Goal: Task Accomplishment & Management: Complete application form

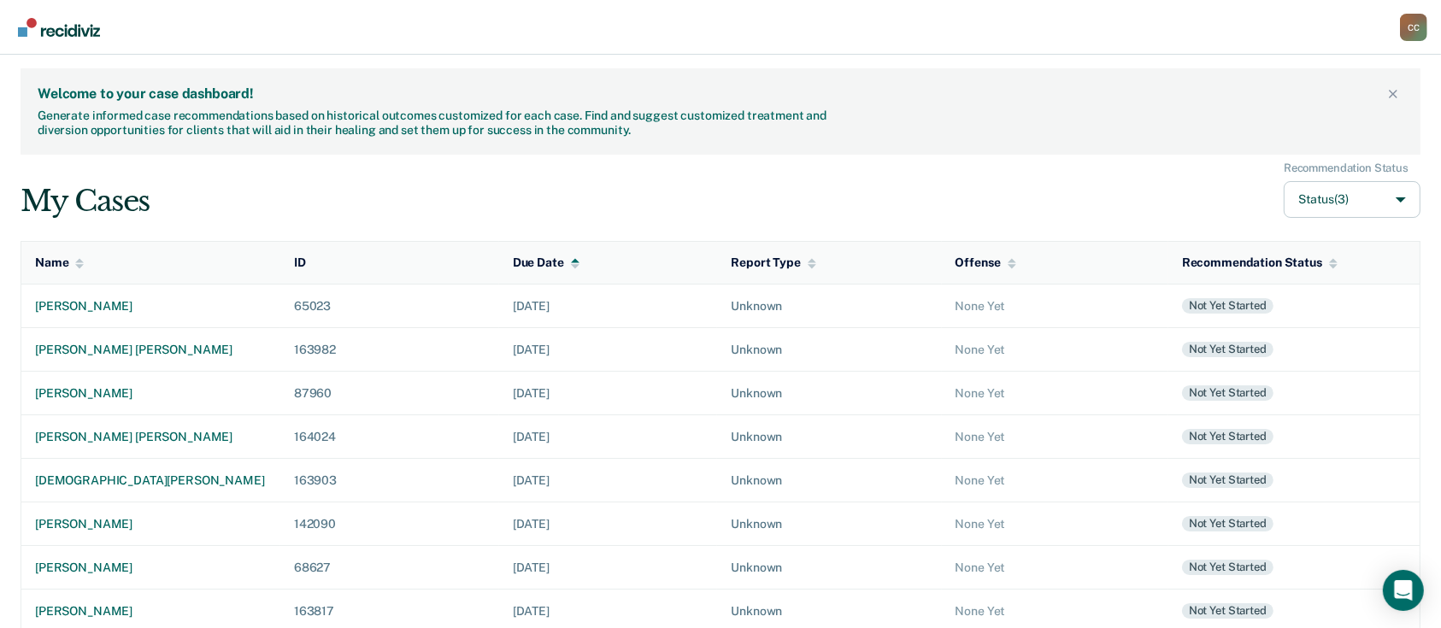
scroll to position [365, 0]
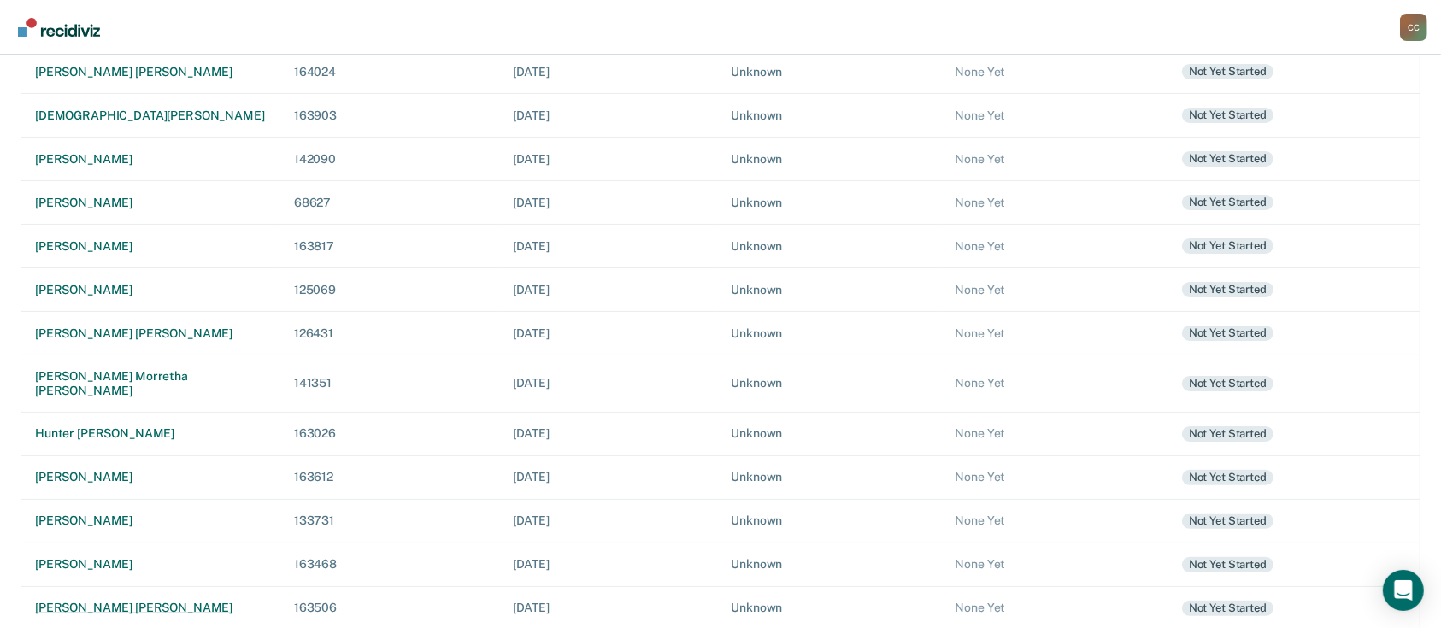
click at [102, 601] on div "[PERSON_NAME] [PERSON_NAME]" at bounding box center [151, 608] width 232 height 15
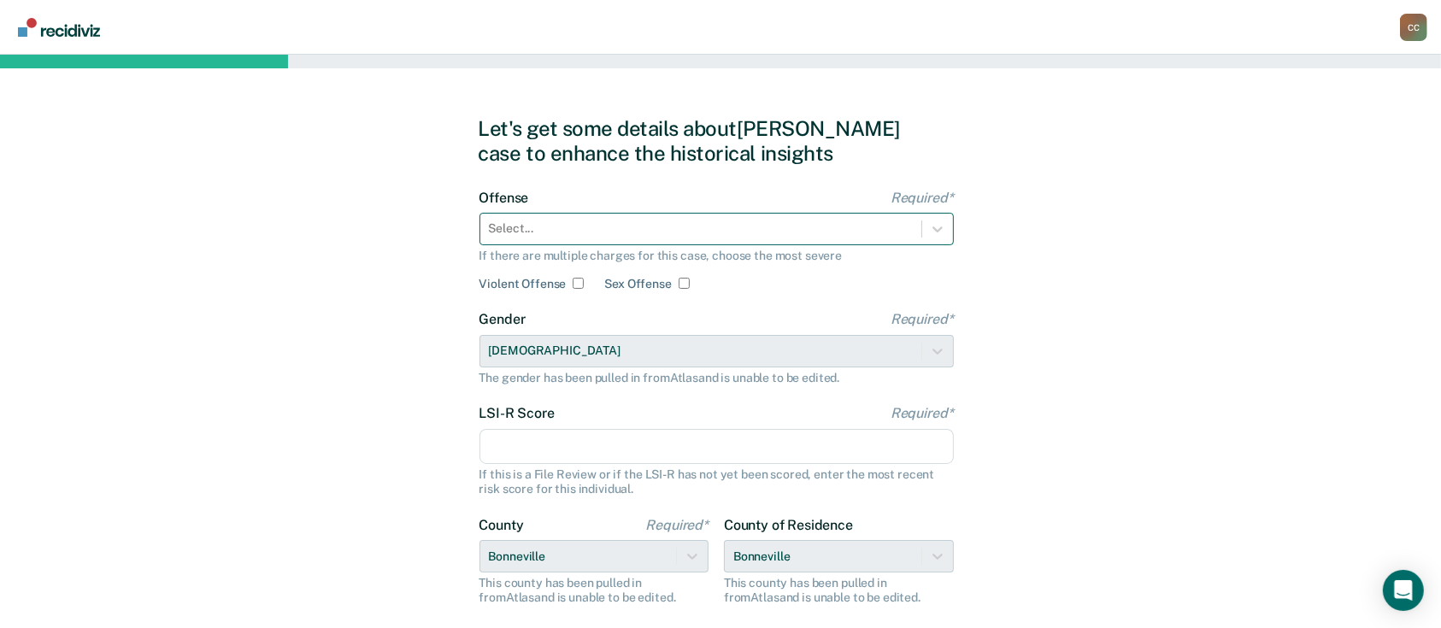
click at [666, 226] on div at bounding box center [701, 229] width 424 height 18
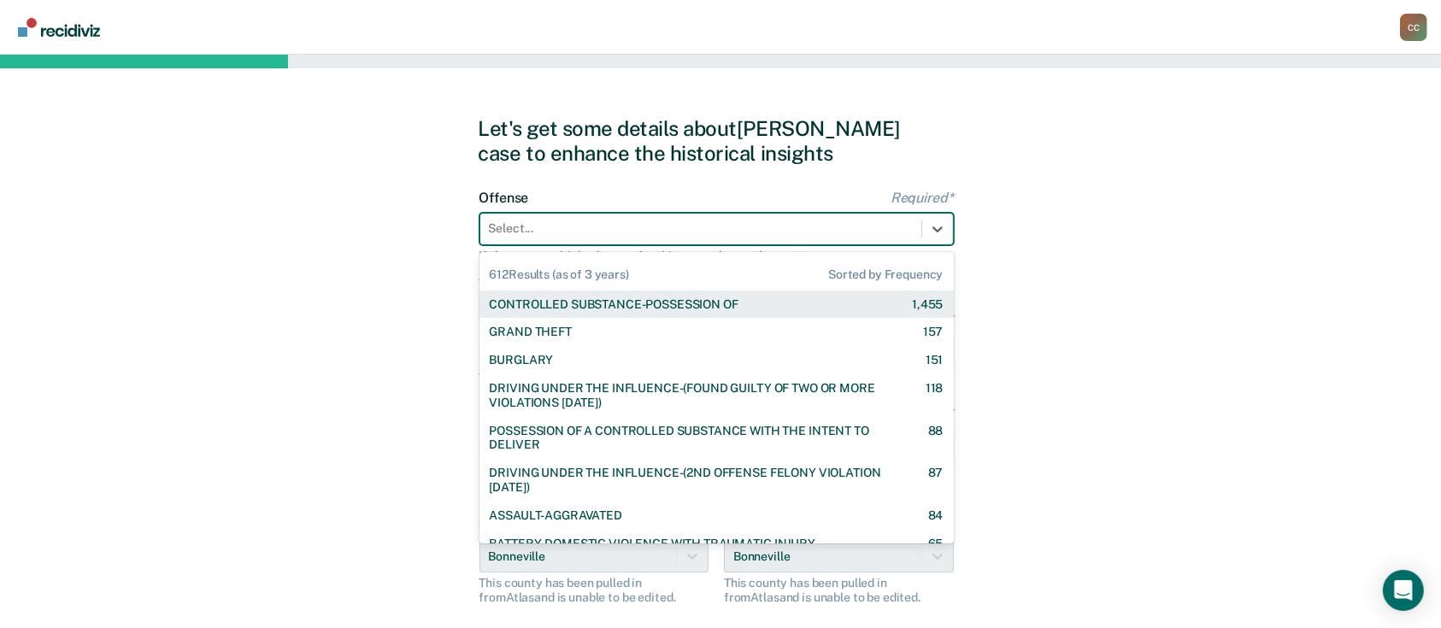
click at [615, 237] on div at bounding box center [701, 229] width 424 height 18
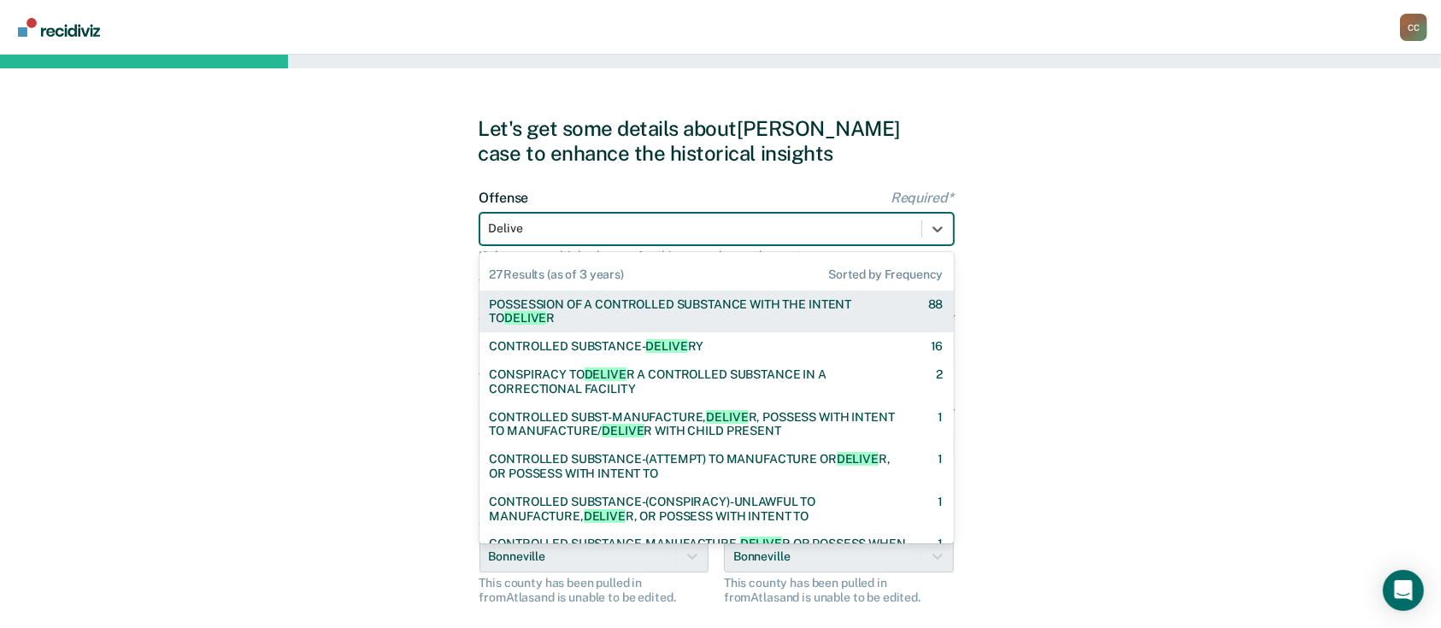
type input "Deliver"
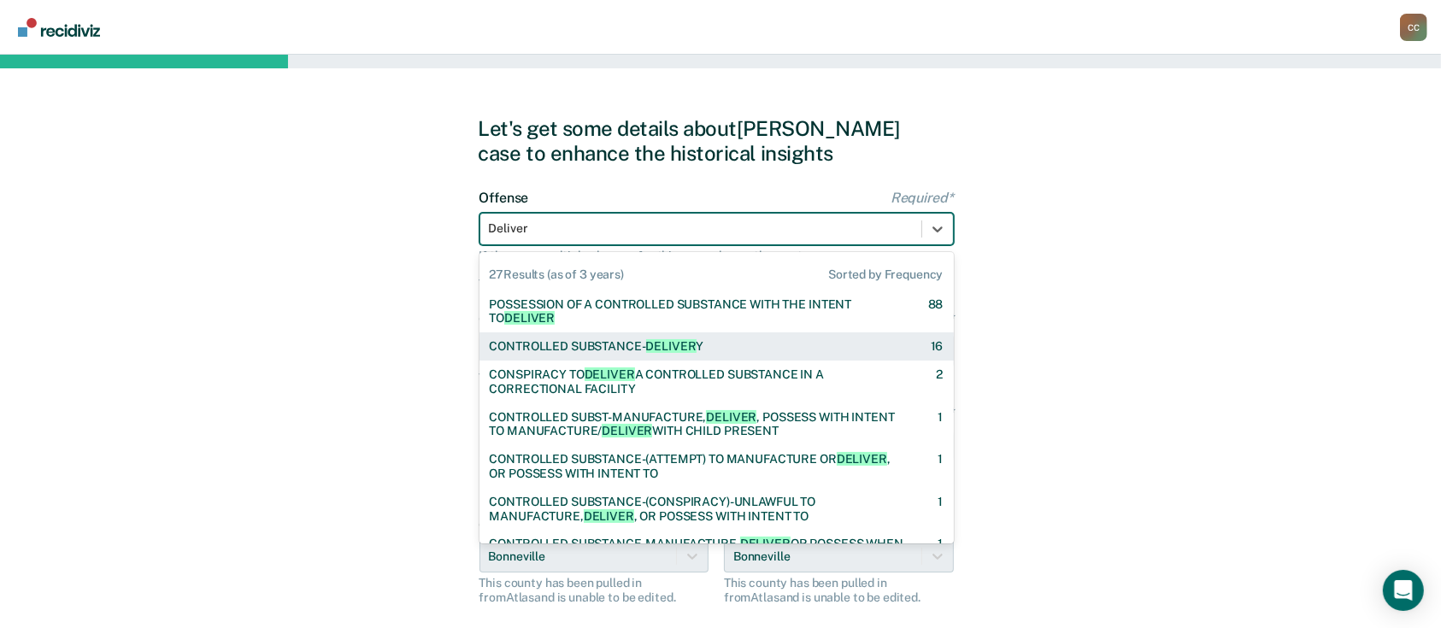
click at [641, 338] on div "CONTROLLED SUBSTANCE- DELIVER Y 16" at bounding box center [716, 346] width 474 height 28
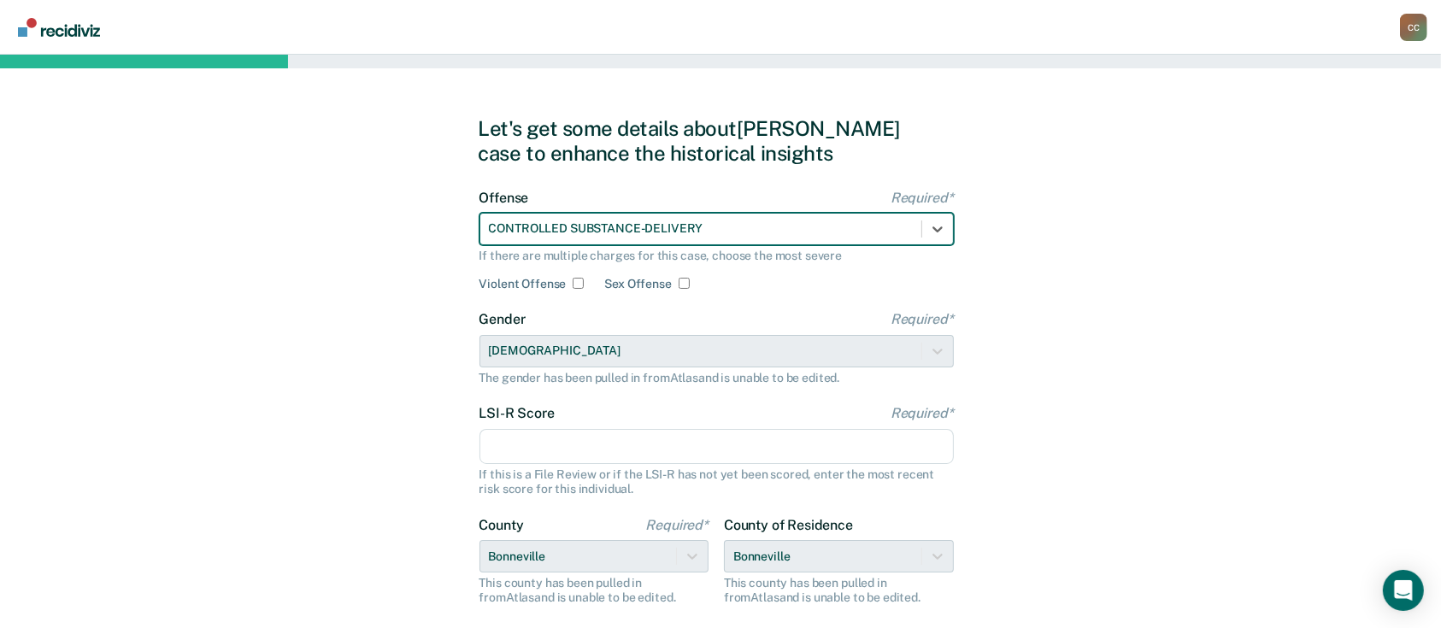
click at [618, 438] on input "LSI-R Score Required*" at bounding box center [716, 447] width 474 height 36
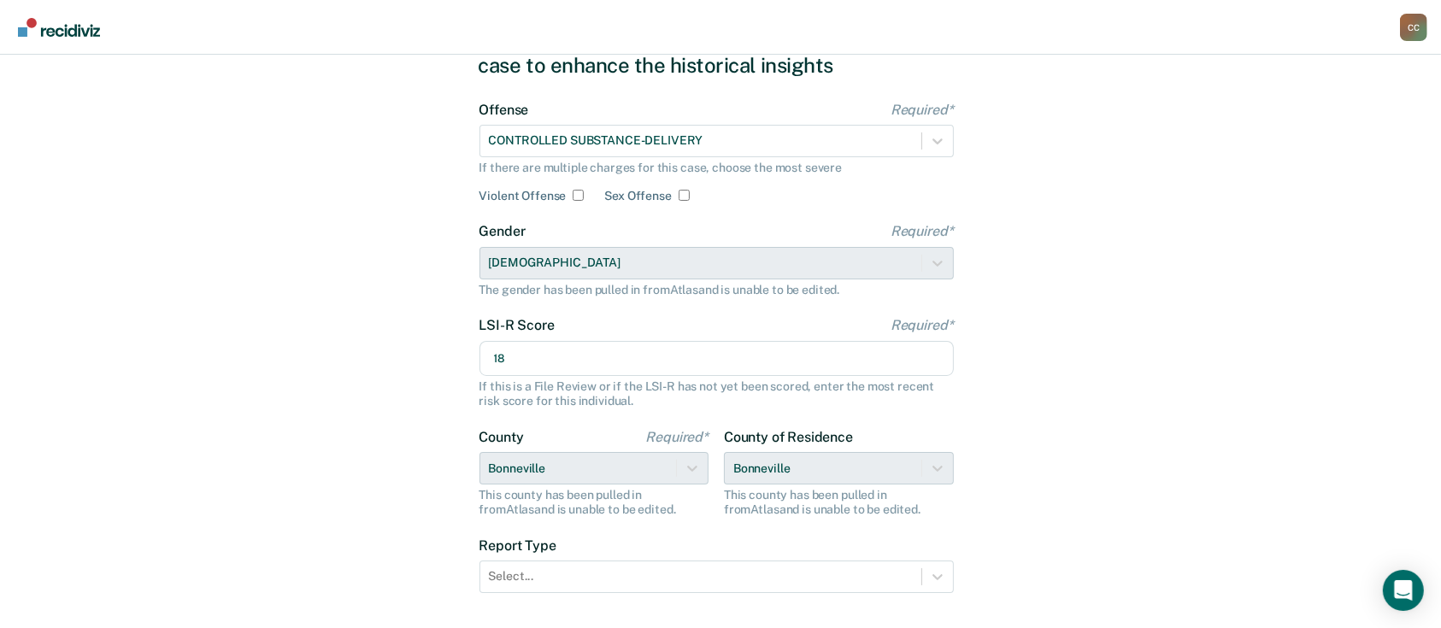
scroll to position [196, 0]
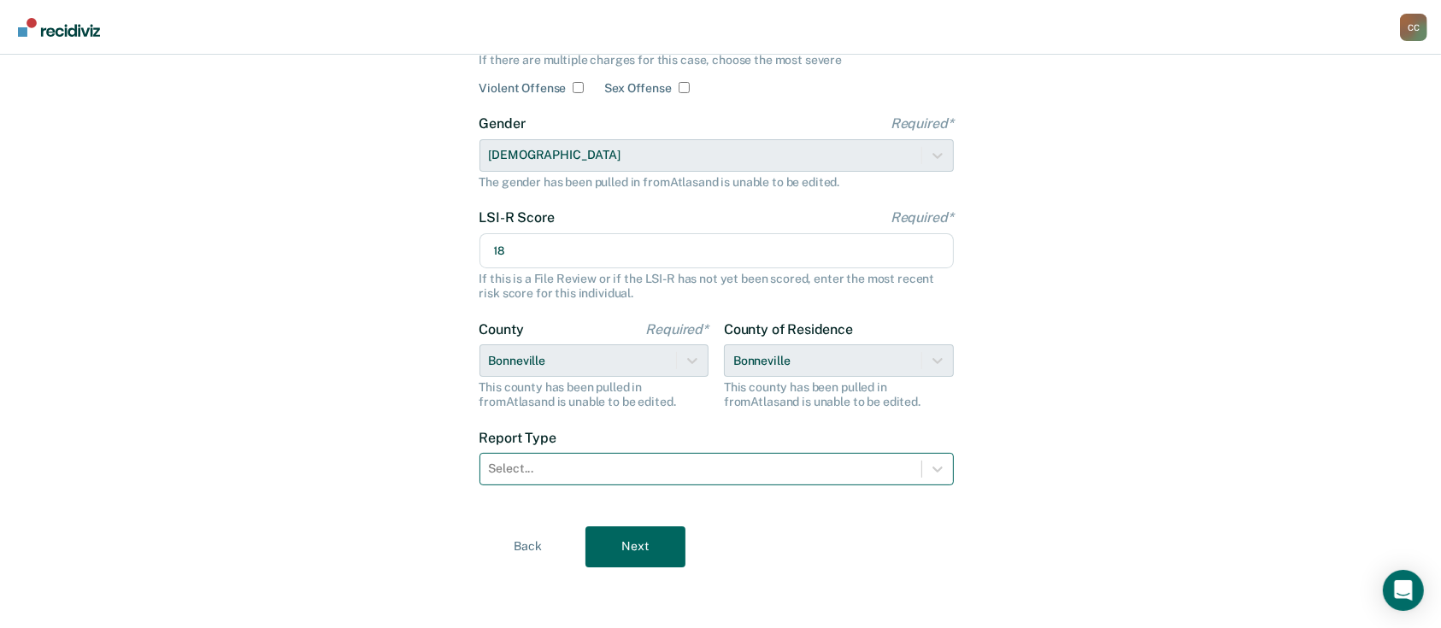
type input "18"
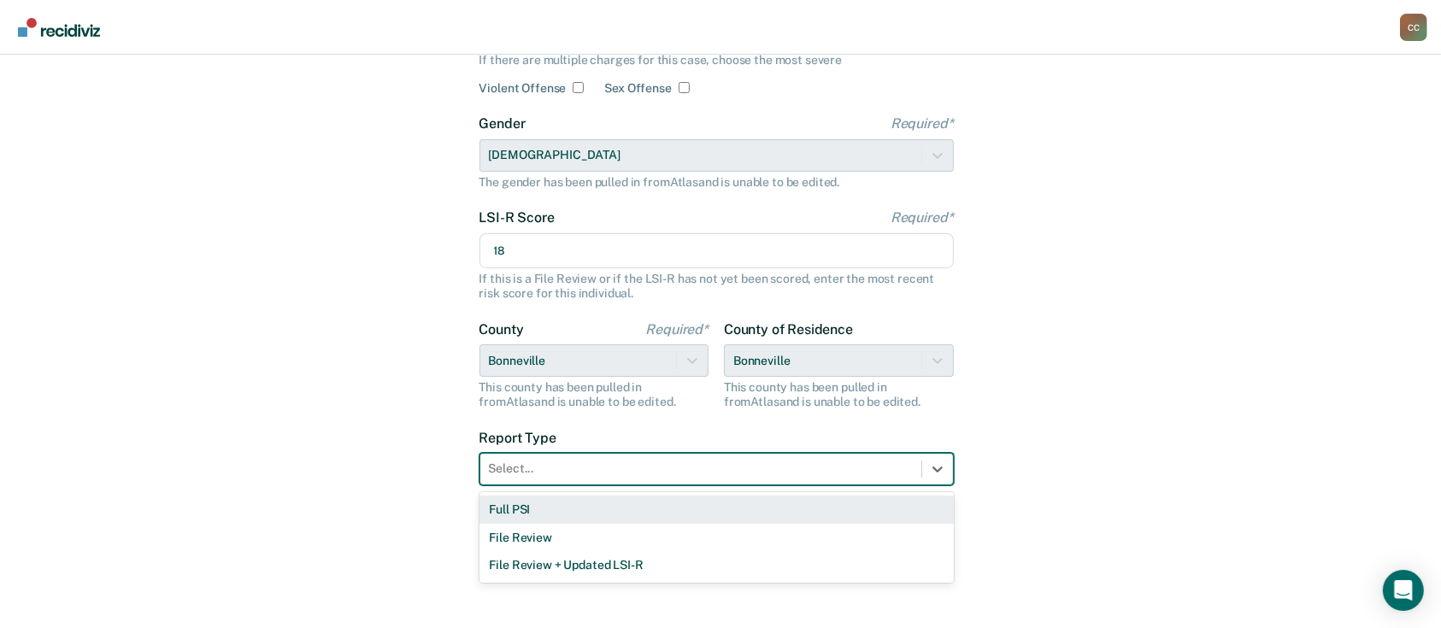
click at [677, 469] on div at bounding box center [701, 469] width 424 height 18
click at [632, 509] on div "Full PSI" at bounding box center [716, 510] width 474 height 28
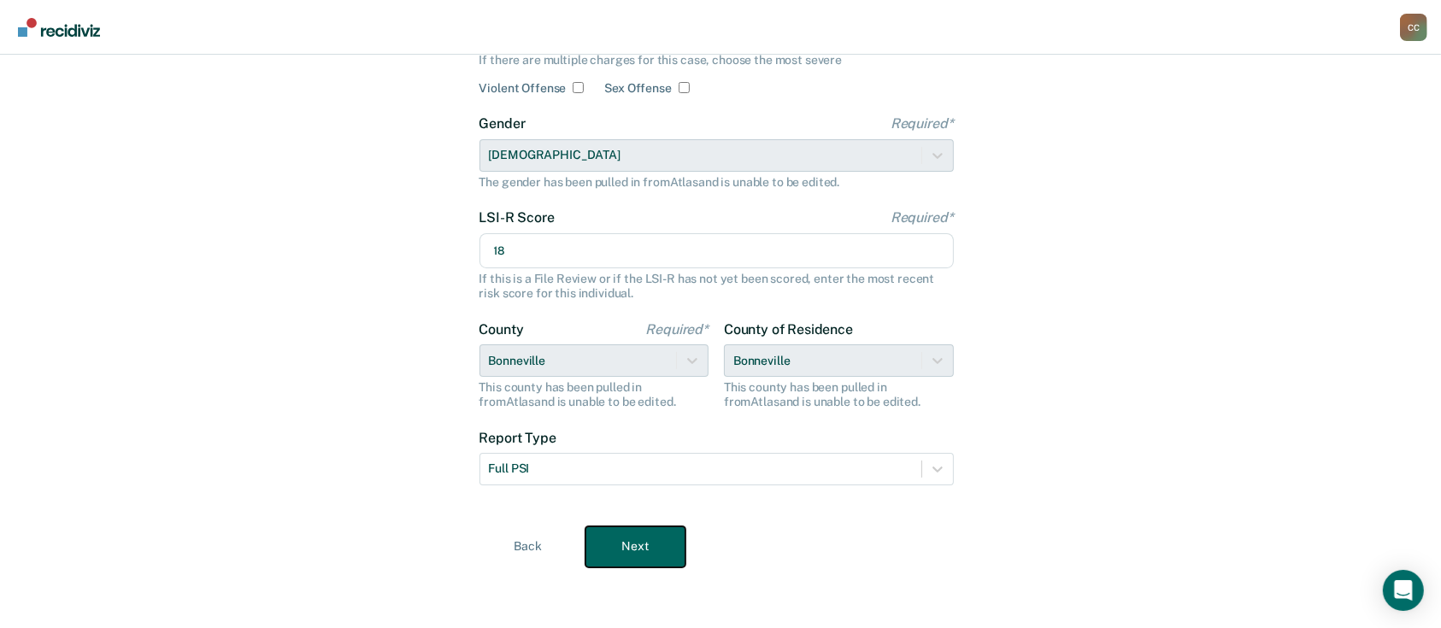
click at [635, 545] on button "Next" at bounding box center [635, 546] width 100 height 41
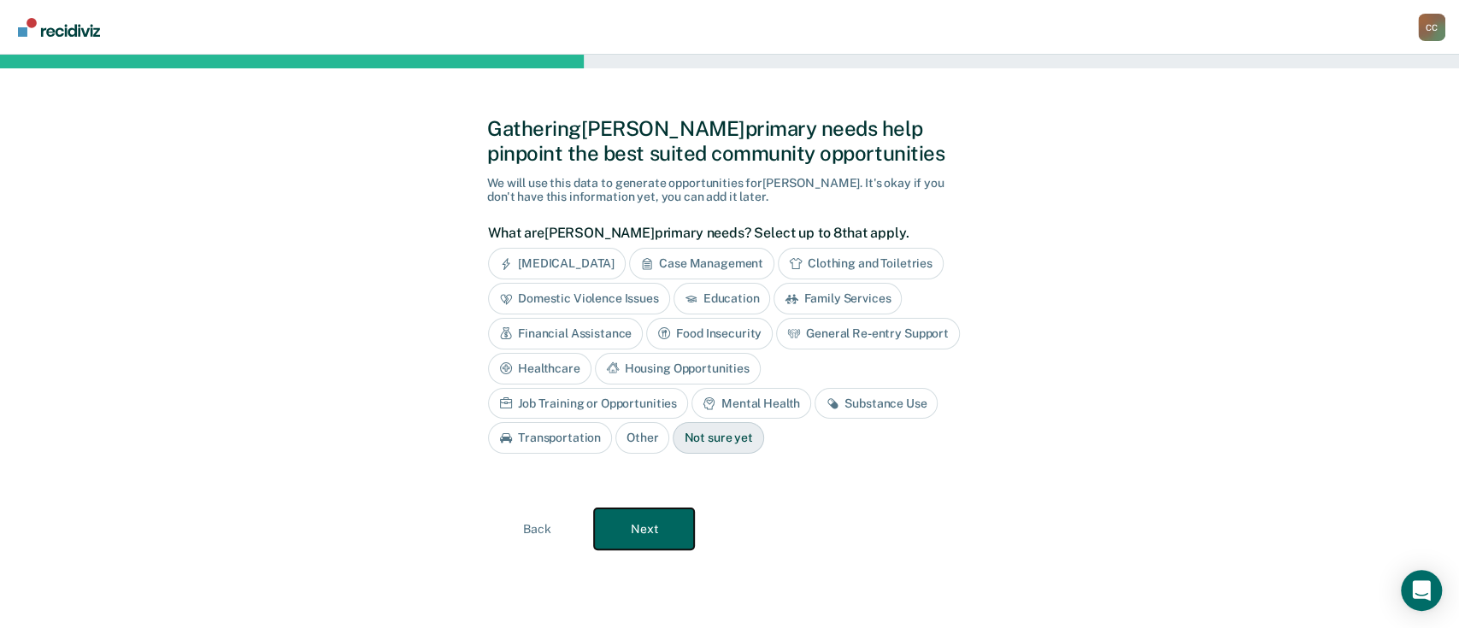
click at [645, 523] on button "Next" at bounding box center [644, 529] width 100 height 41
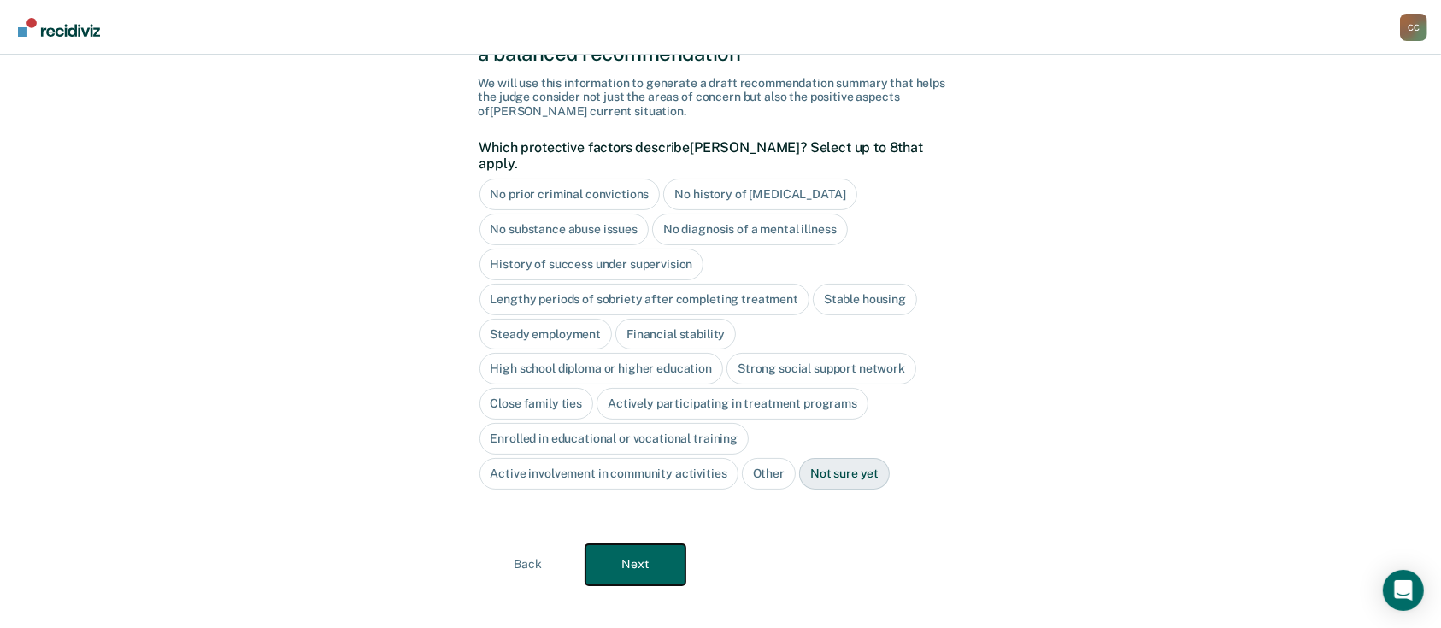
click at [643, 544] on button "Next" at bounding box center [635, 564] width 100 height 41
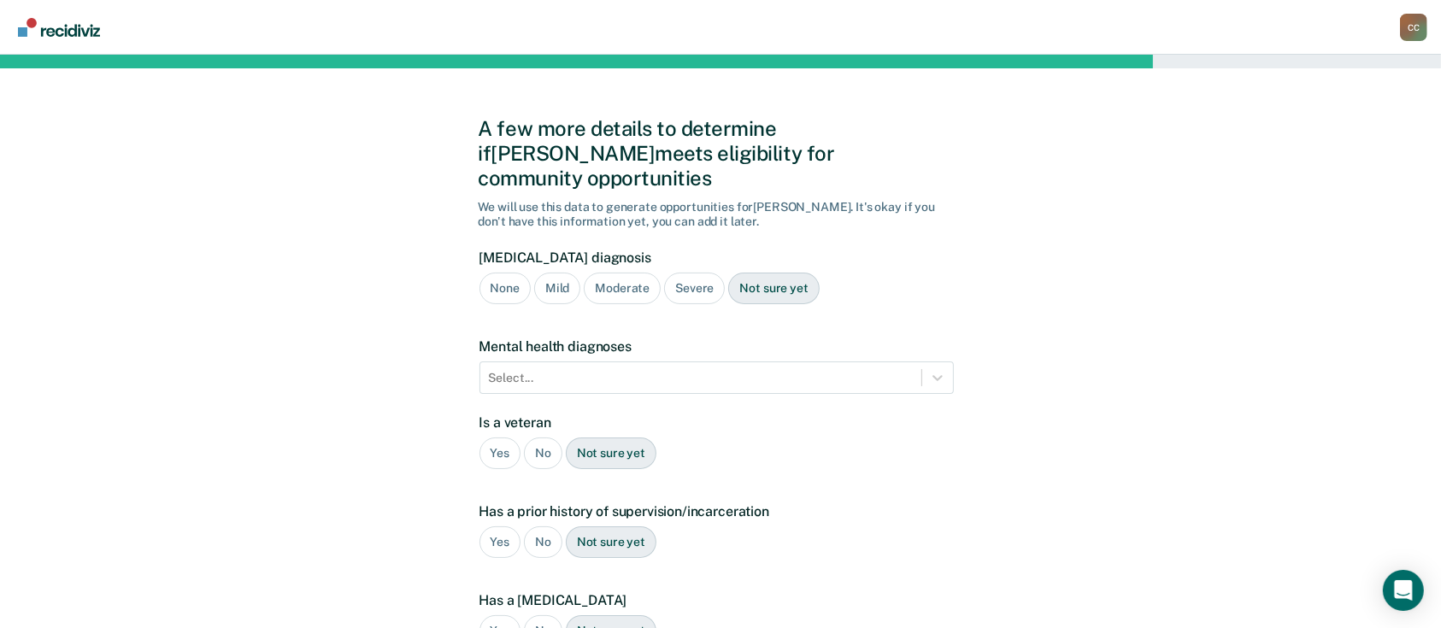
scroll to position [328, 0]
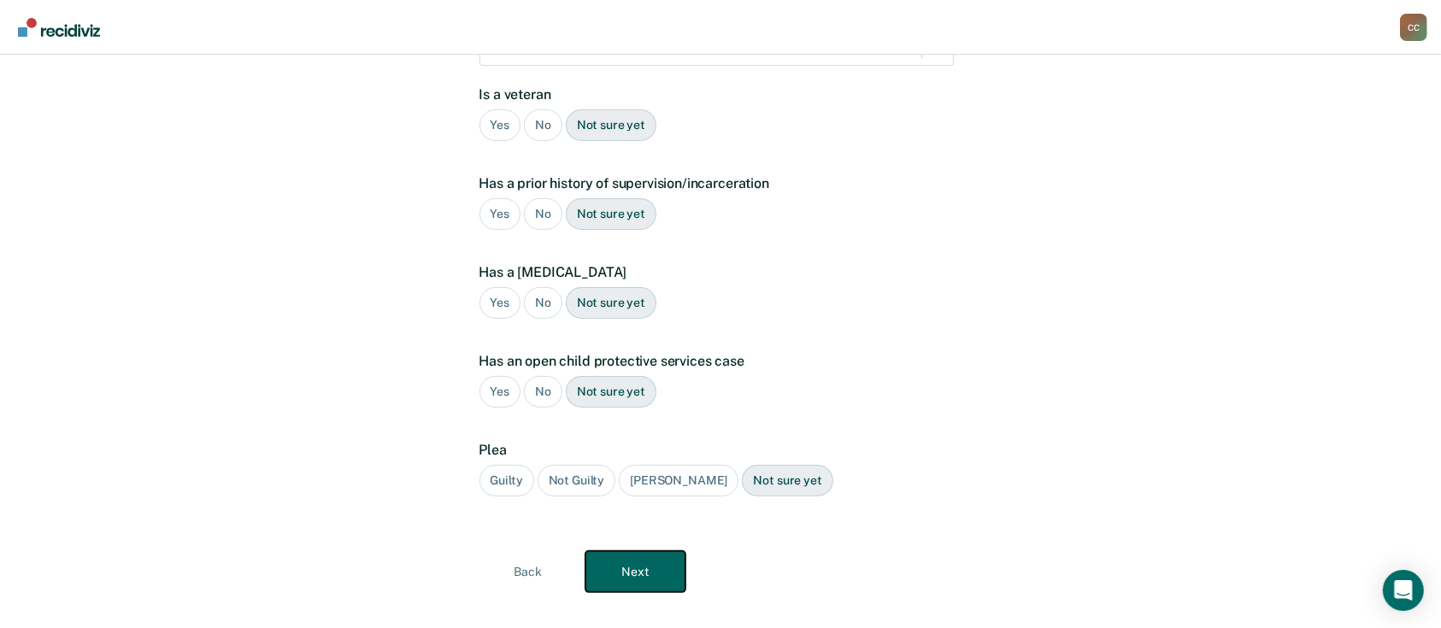
click at [646, 551] on button "Next" at bounding box center [635, 571] width 100 height 41
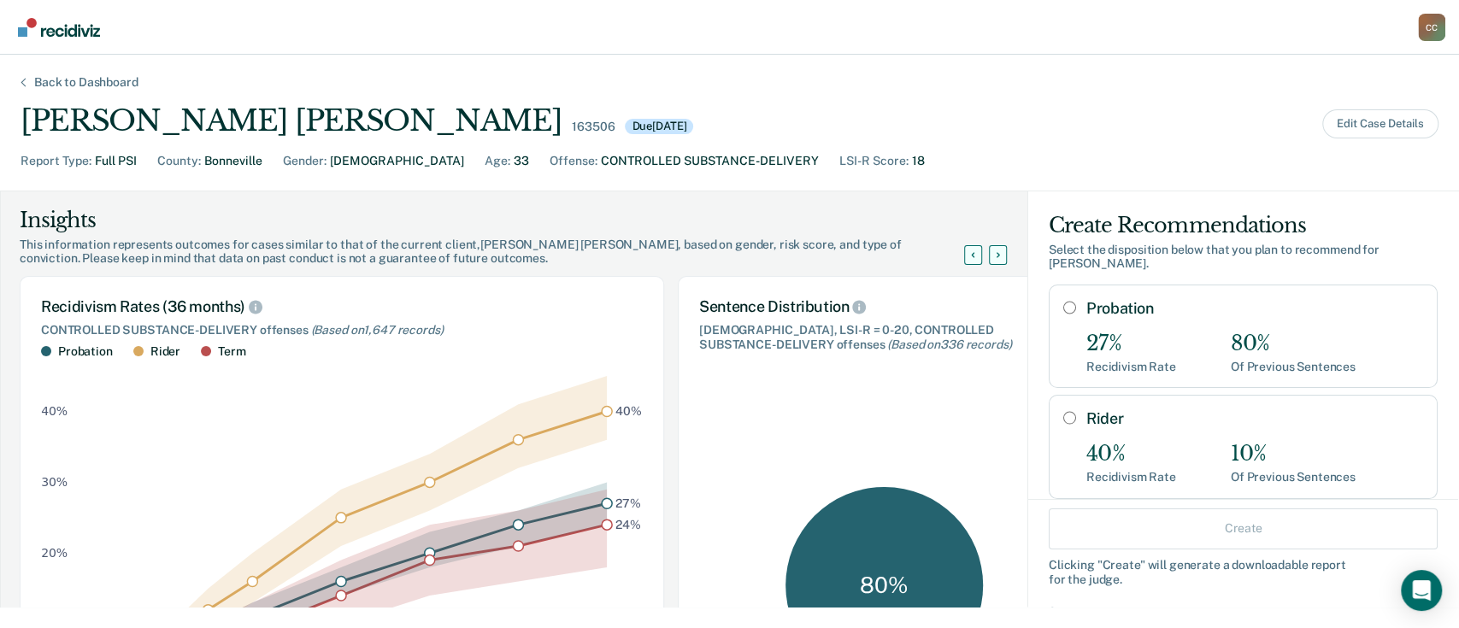
click at [1063, 301] on input "Probation" at bounding box center [1069, 308] width 13 height 14
radio input "true"
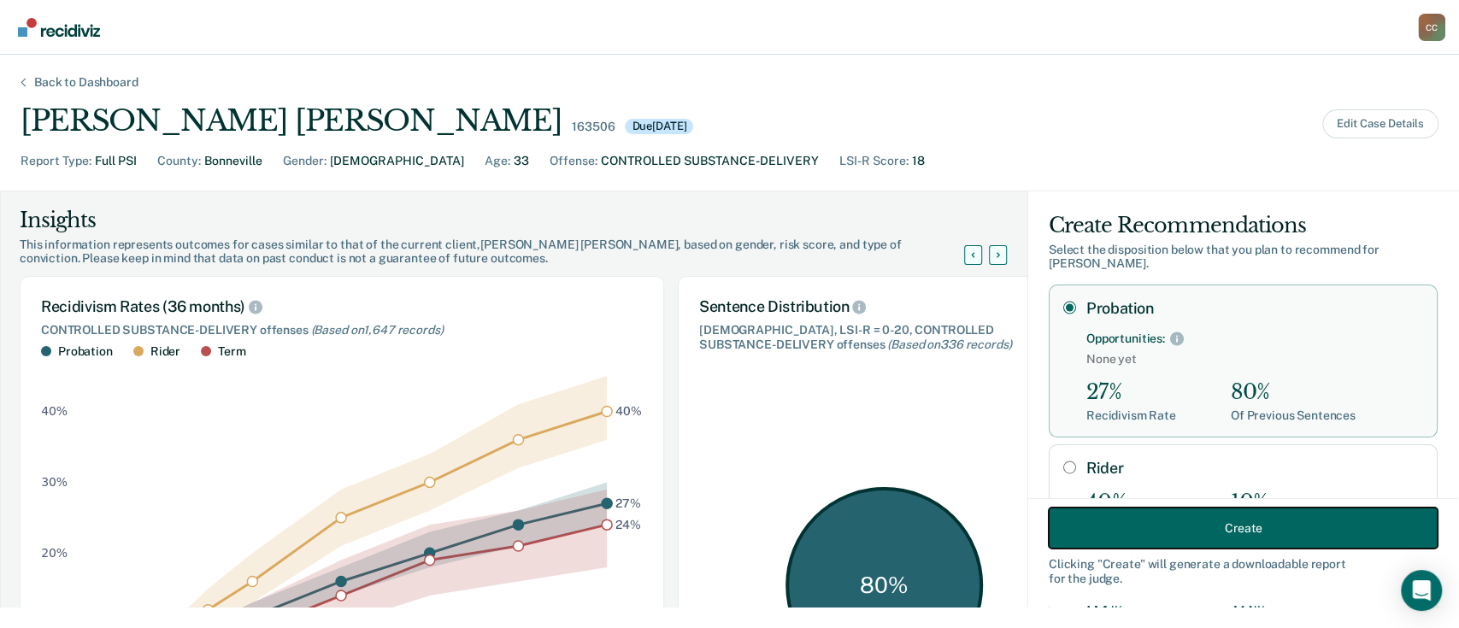
click at [1165, 532] on button "Create" at bounding box center [1243, 528] width 389 height 41
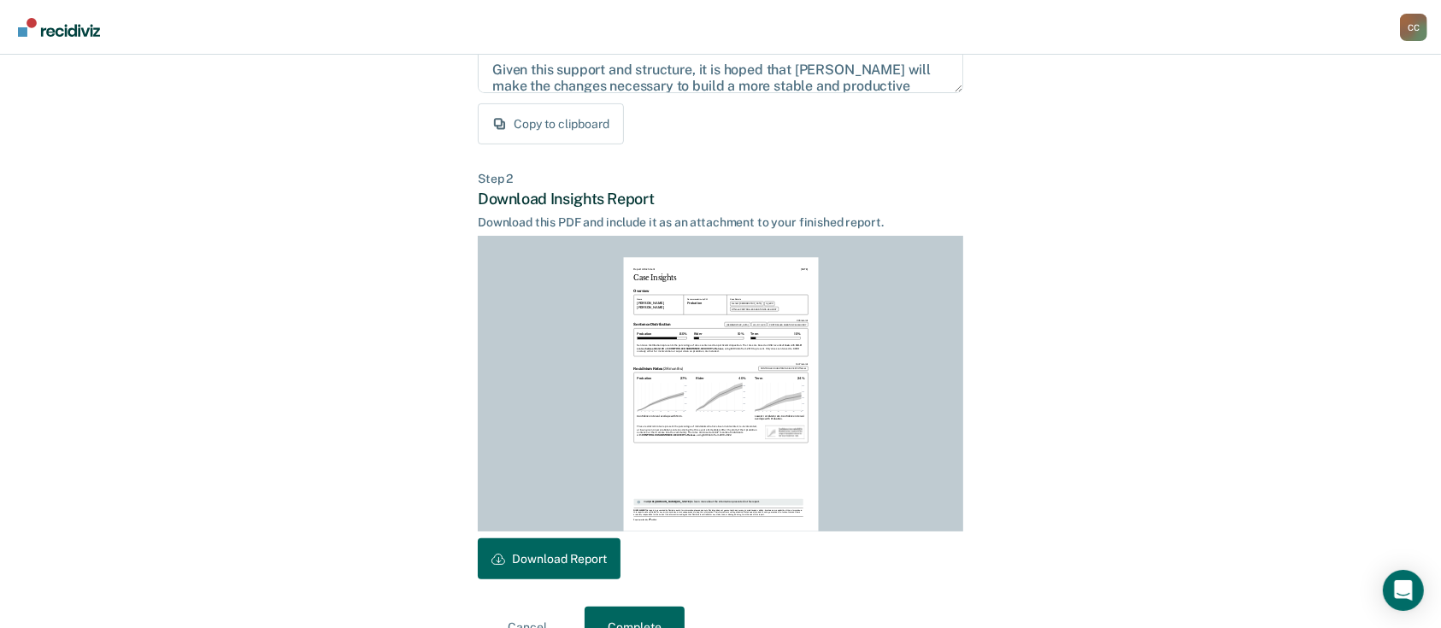
scroll to position [346, 0]
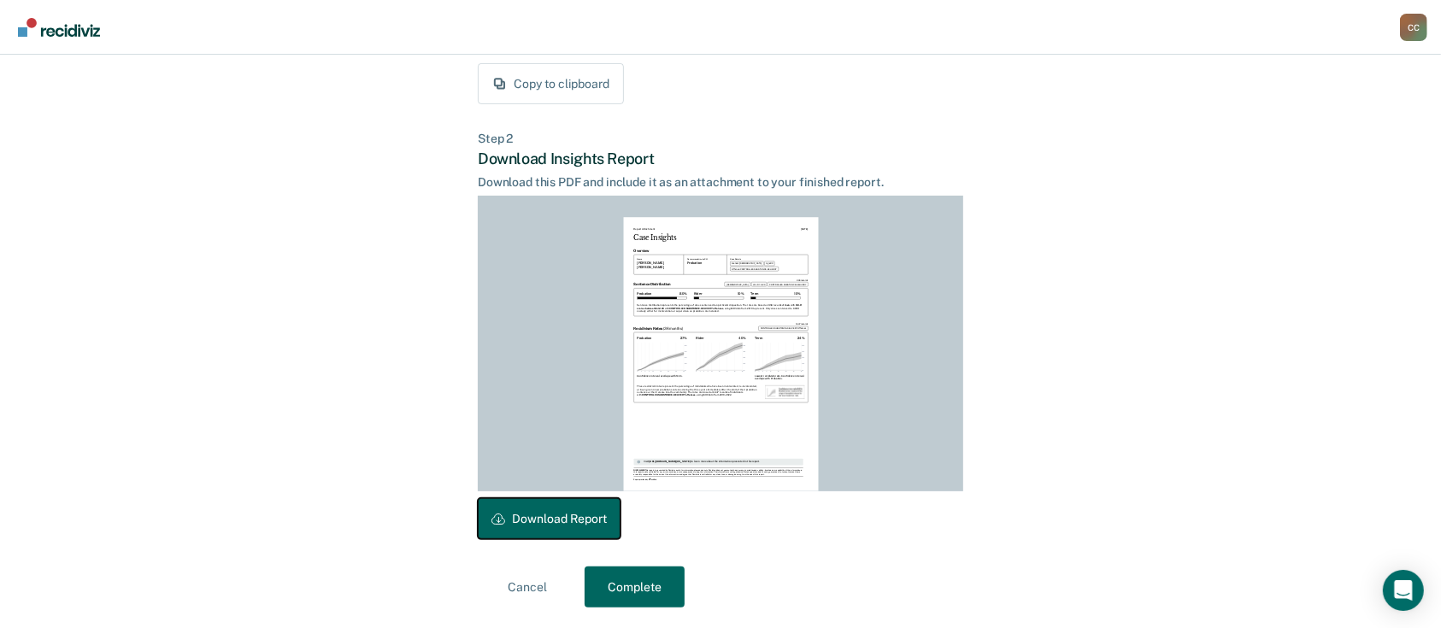
click at [576, 519] on button "Download Report" at bounding box center [549, 518] width 143 height 41
click at [625, 578] on button "Complete" at bounding box center [635, 587] width 100 height 41
